Goal: Check status: Check status

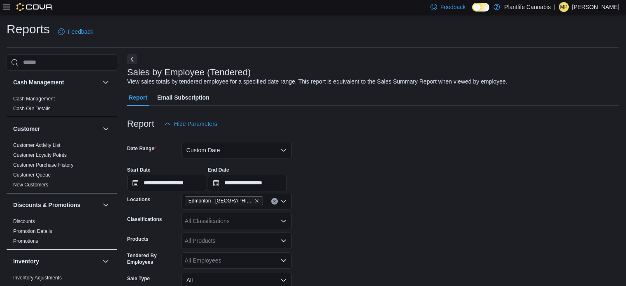
scroll to position [114, 0]
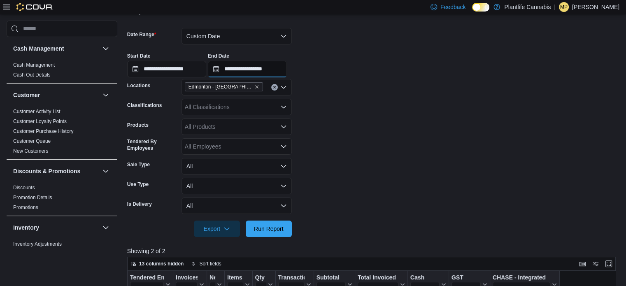
click at [280, 65] on input "**********" at bounding box center [247, 69] width 79 height 16
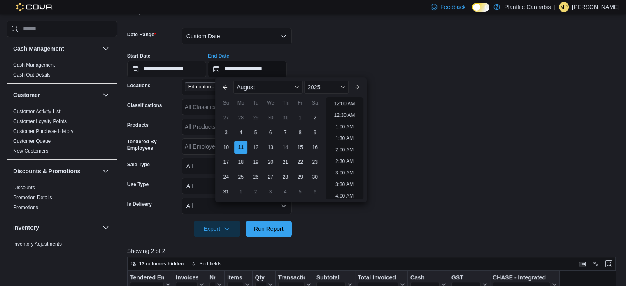
scroll to position [348, 0]
click at [339, 124] on li "4:00 PM" at bounding box center [344, 124] width 25 height 10
type input "**********"
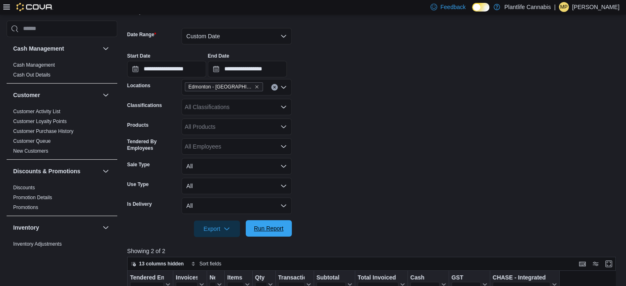
click at [253, 223] on span "Run Report" at bounding box center [269, 228] width 36 height 16
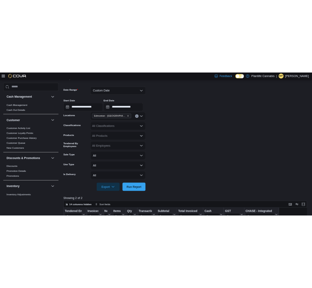
scroll to position [320, 0]
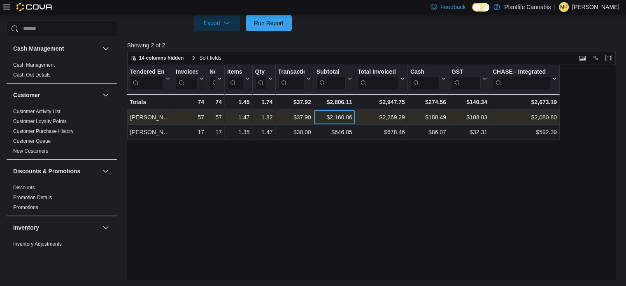
click at [333, 116] on div "$2,160.06" at bounding box center [334, 117] width 36 height 10
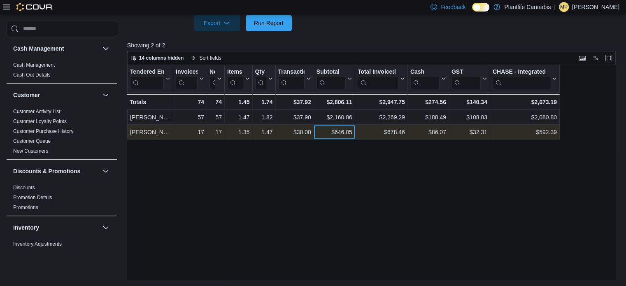
click at [340, 135] on div "$646.05" at bounding box center [334, 132] width 36 height 10
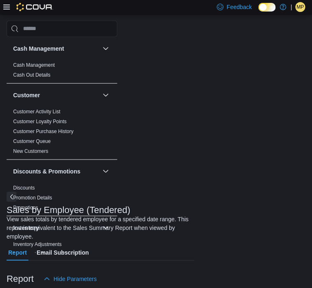
scroll to position [32, 0]
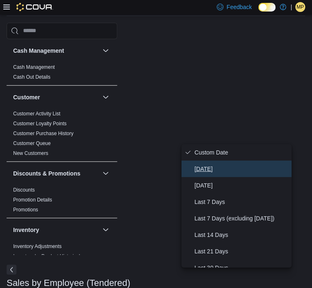
click at [199, 167] on span "[DATE]" at bounding box center [242, 169] width 94 height 10
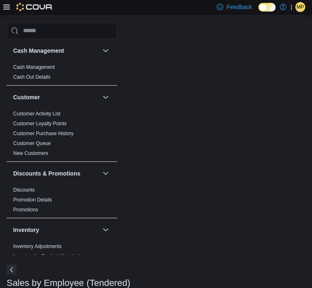
click at [16, 265] on button "Next" at bounding box center [12, 270] width 10 height 10
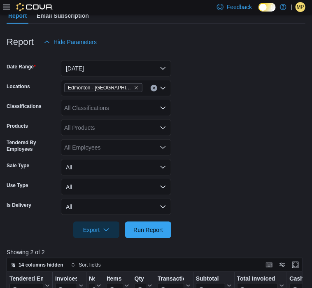
scroll to position [196, 0]
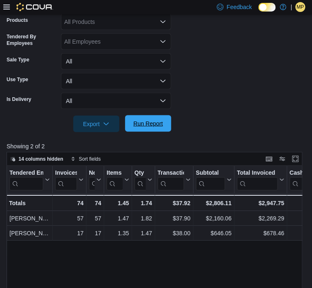
click at [161, 119] on span "Run Report" at bounding box center [148, 123] width 36 height 16
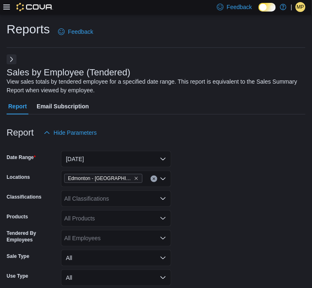
scroll to position [165, 0]
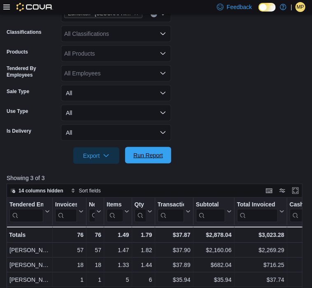
click at [155, 150] on span "Run Report" at bounding box center [148, 155] width 36 height 16
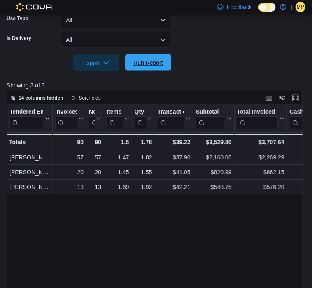
scroll to position [288, 0]
